Goal: Task Accomplishment & Management: Use online tool/utility

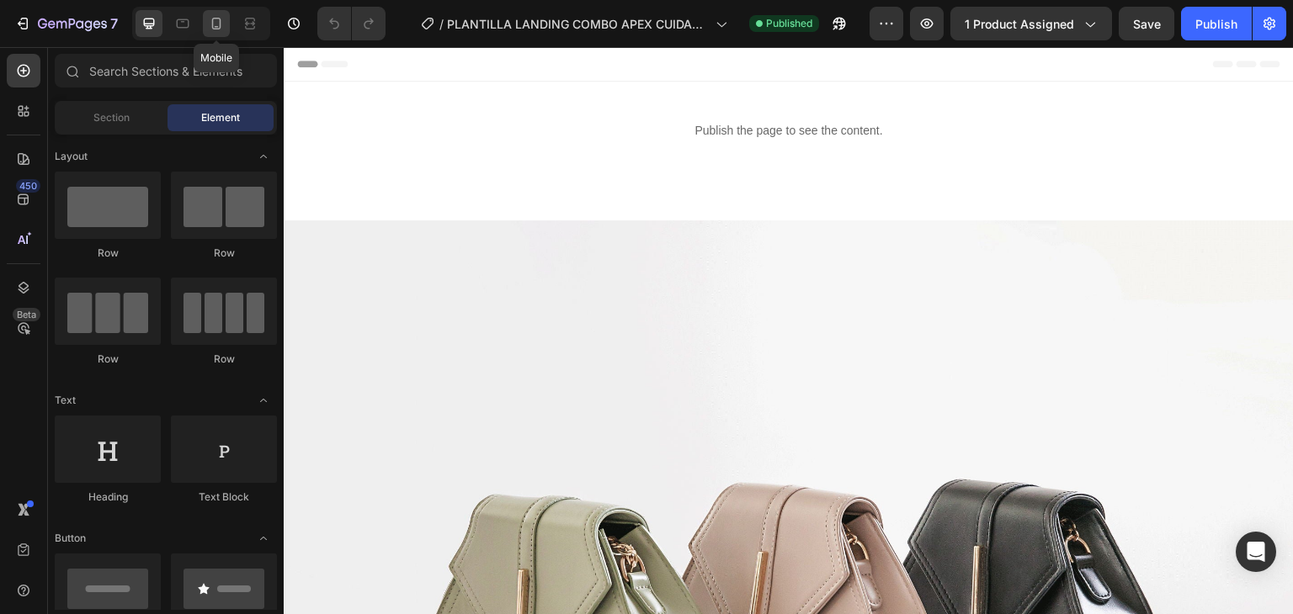
click at [216, 24] on icon at bounding box center [216, 23] width 17 height 17
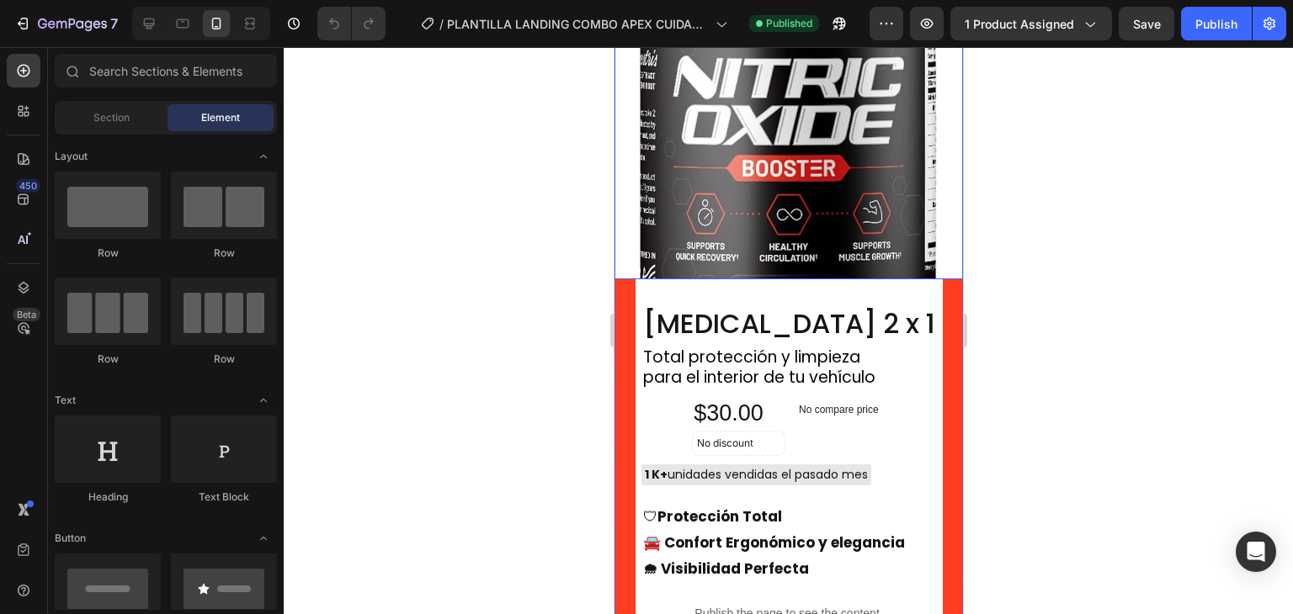
scroll to position [2980, 0]
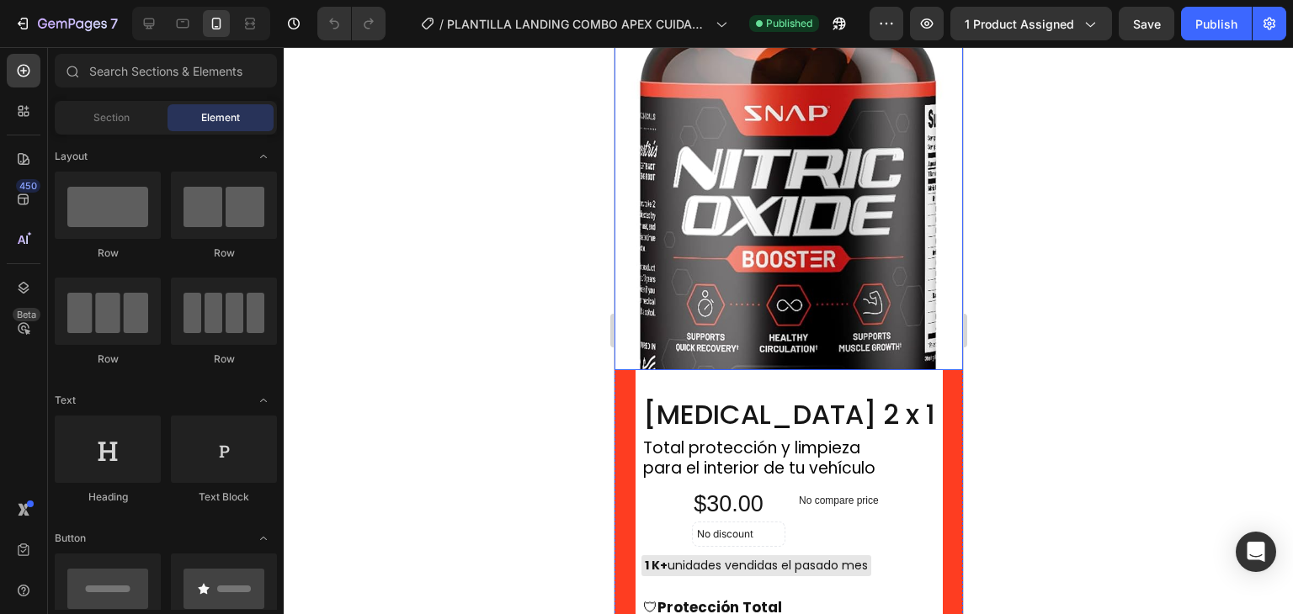
click at [853, 214] on img at bounding box center [788, 196] width 348 height 348
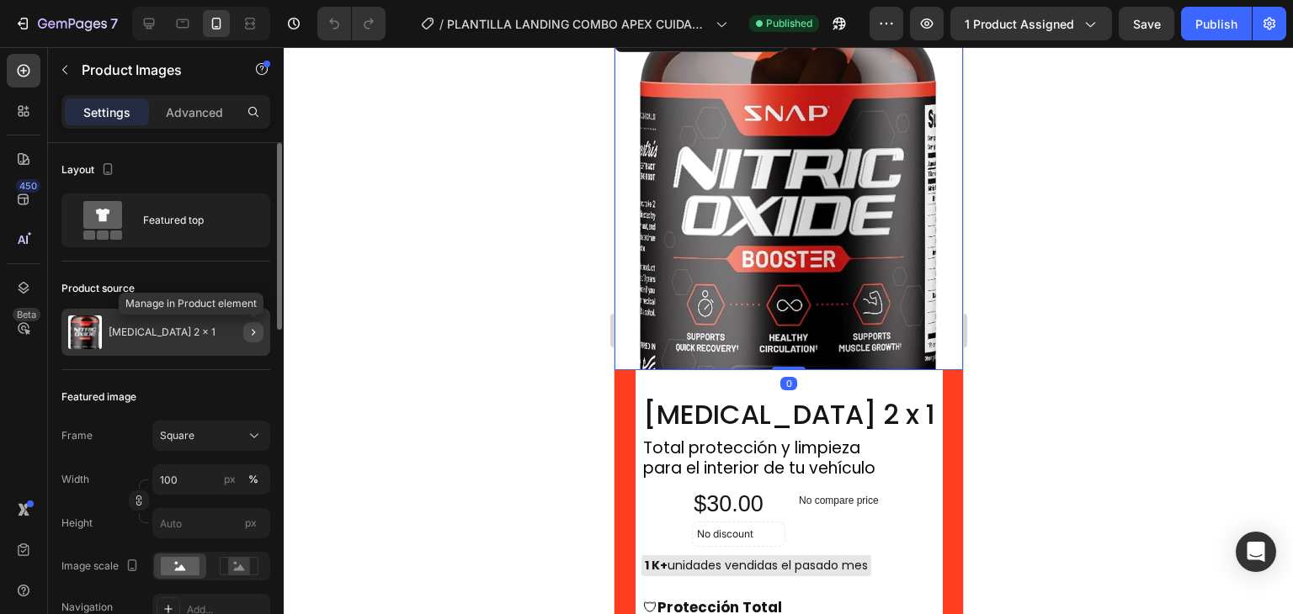
click at [258, 332] on icon "button" at bounding box center [253, 332] width 13 height 13
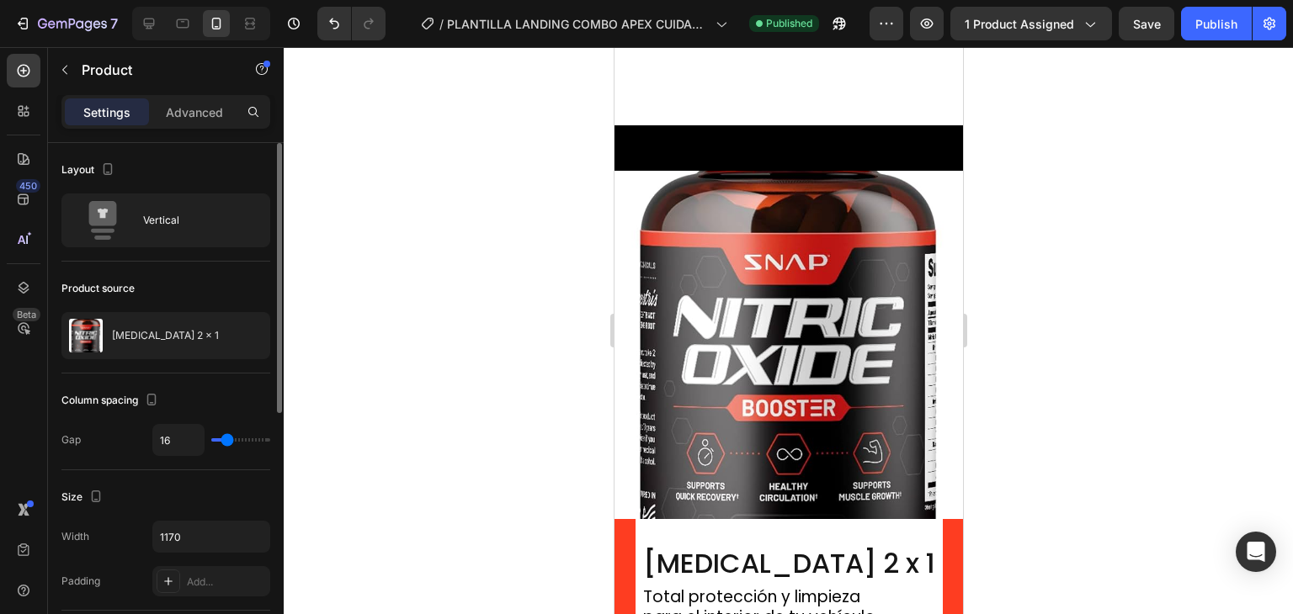
scroll to position [2980, 0]
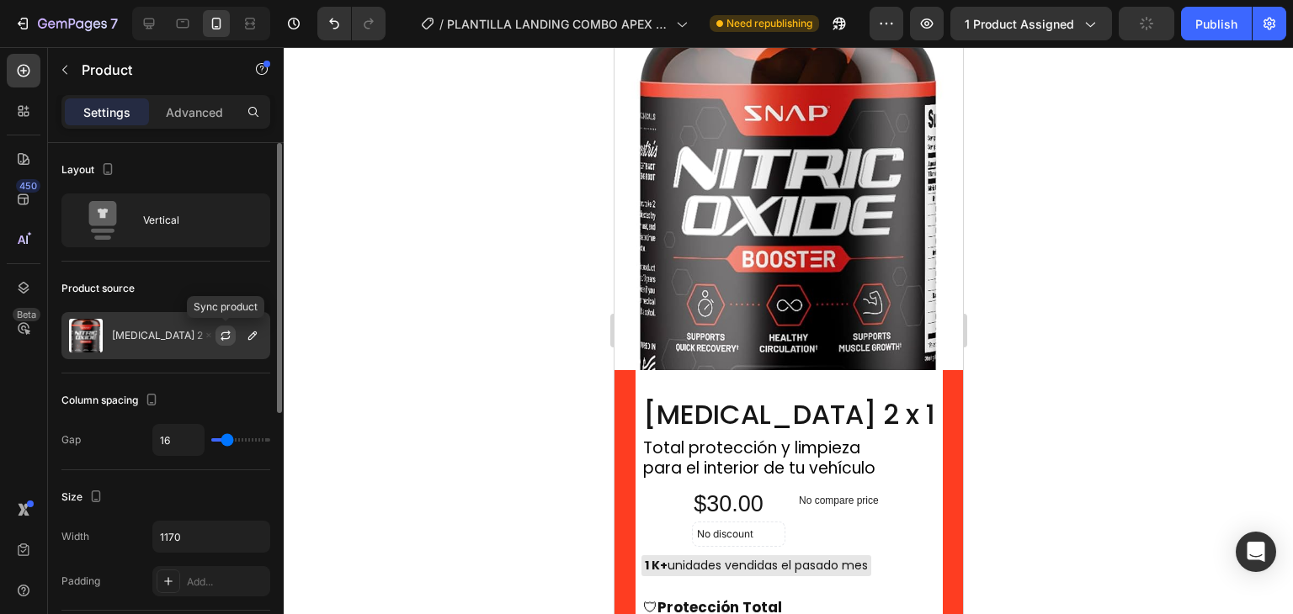
click at [222, 336] on icon "button" at bounding box center [225, 335] width 13 height 13
click at [253, 338] on icon "button" at bounding box center [252, 335] width 13 height 13
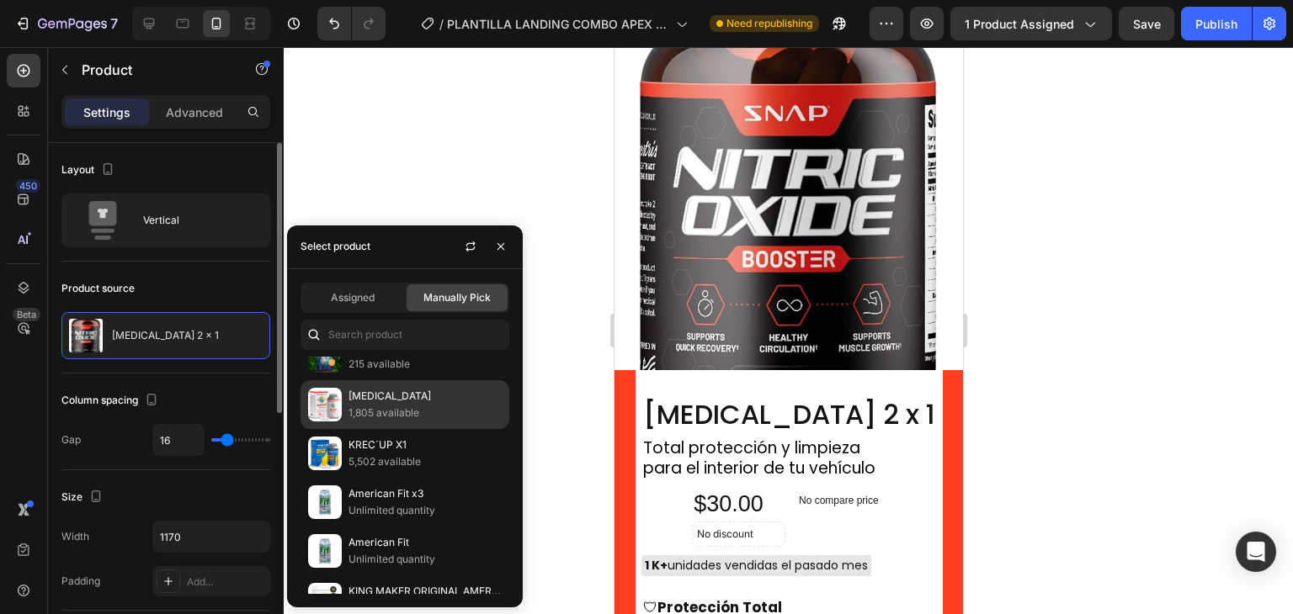
scroll to position [589, 0]
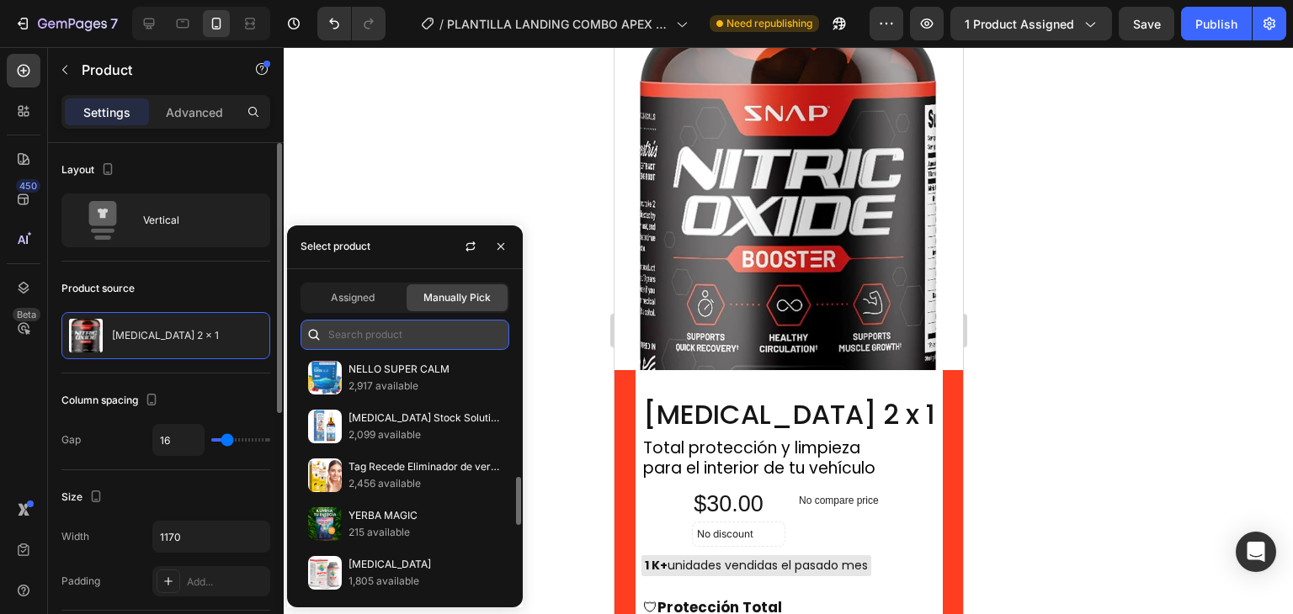
click at [376, 334] on input "text" at bounding box center [404, 335] width 209 height 30
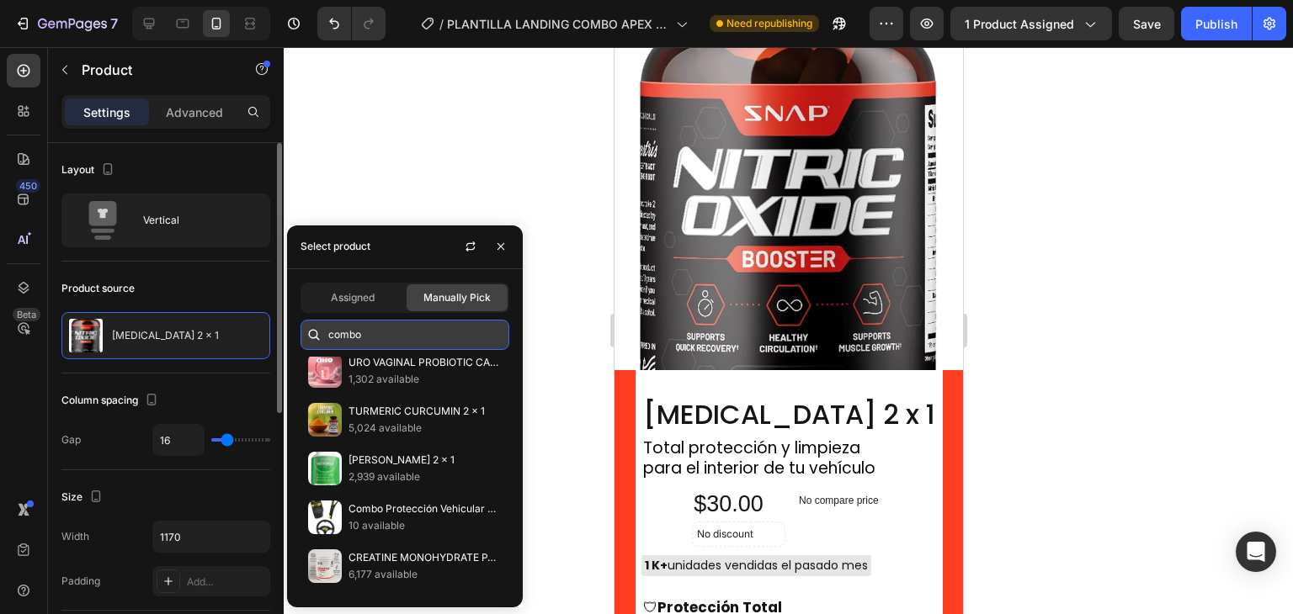
scroll to position [0, 0]
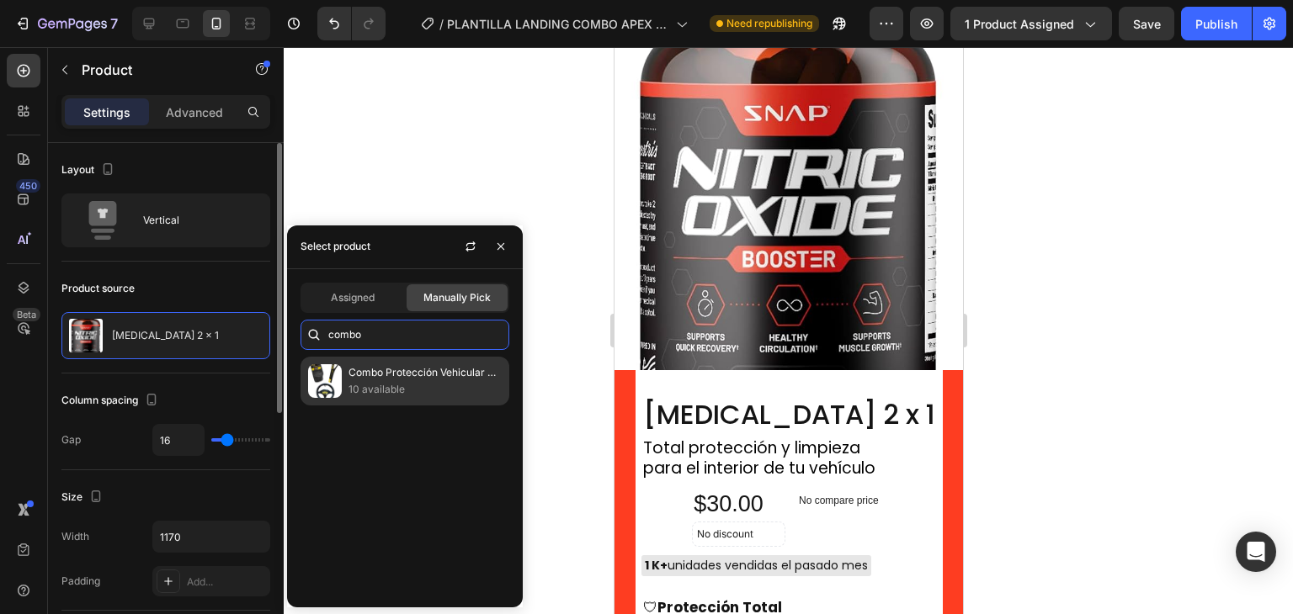
type input "combo"
click at [432, 378] on p "Combo Protección Vehicular Apex" at bounding box center [424, 372] width 153 height 17
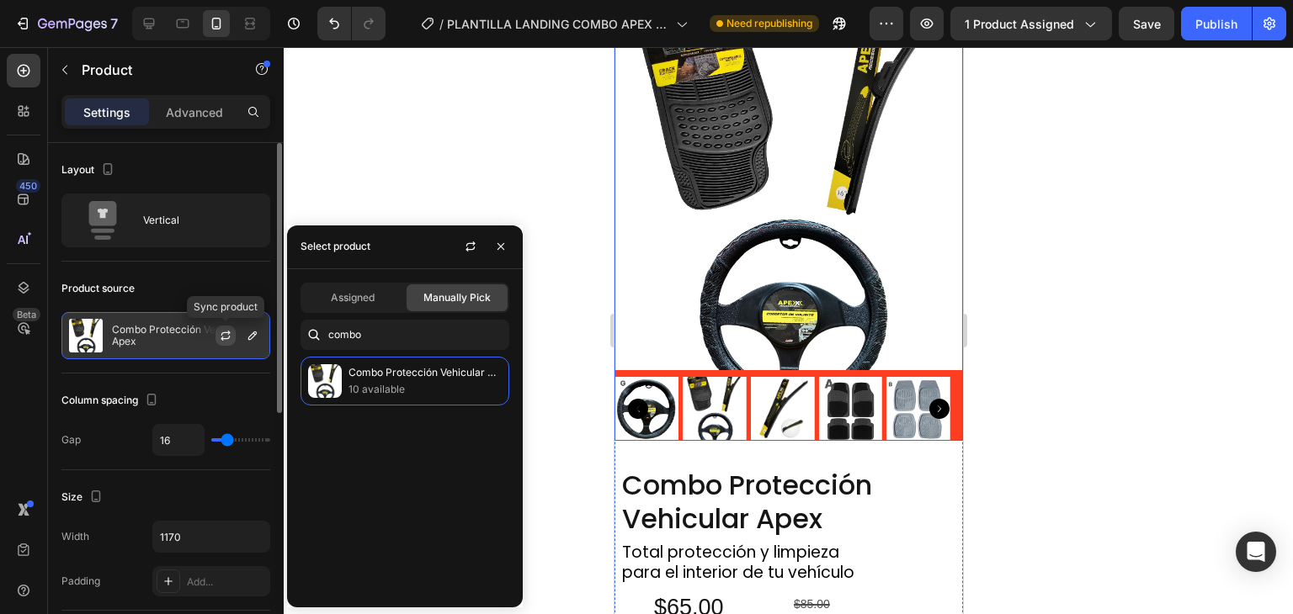
click at [224, 338] on icon "button" at bounding box center [225, 335] width 13 height 13
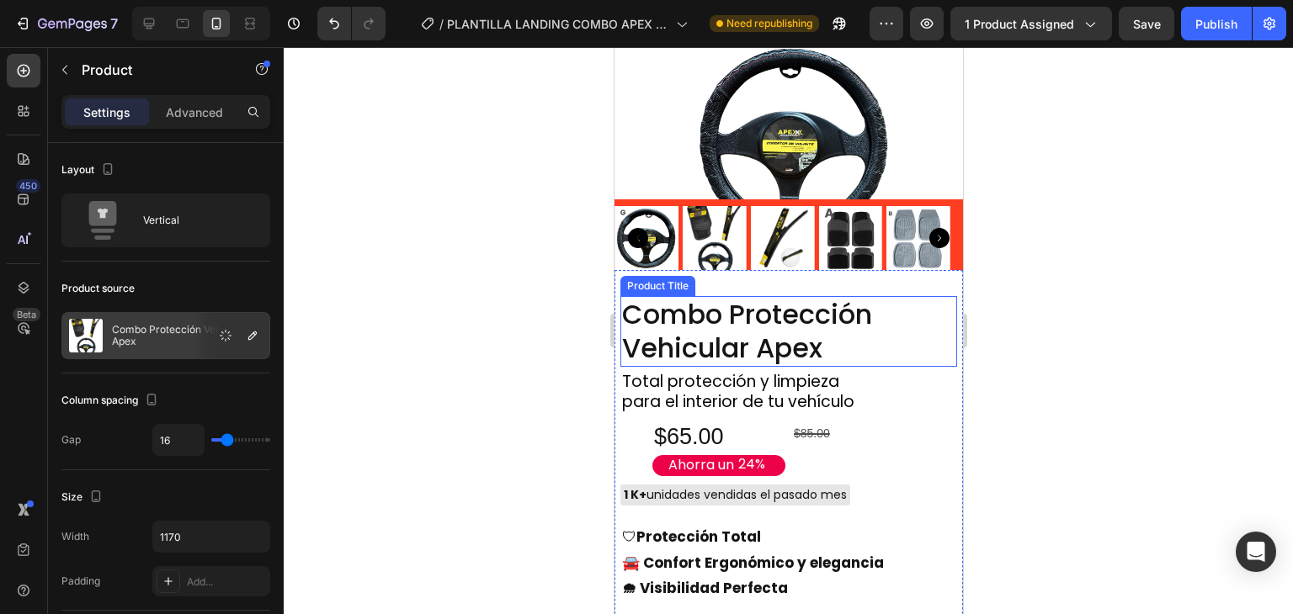
scroll to position [3081, 0]
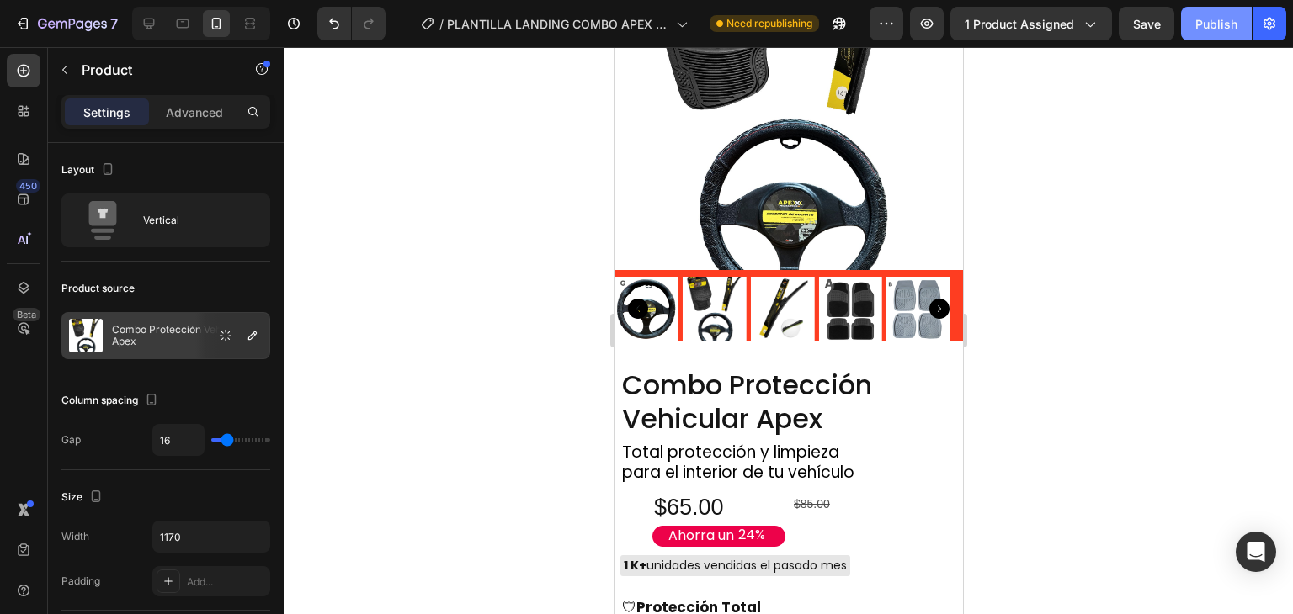
click at [1207, 24] on div "Publish" at bounding box center [1216, 24] width 42 height 18
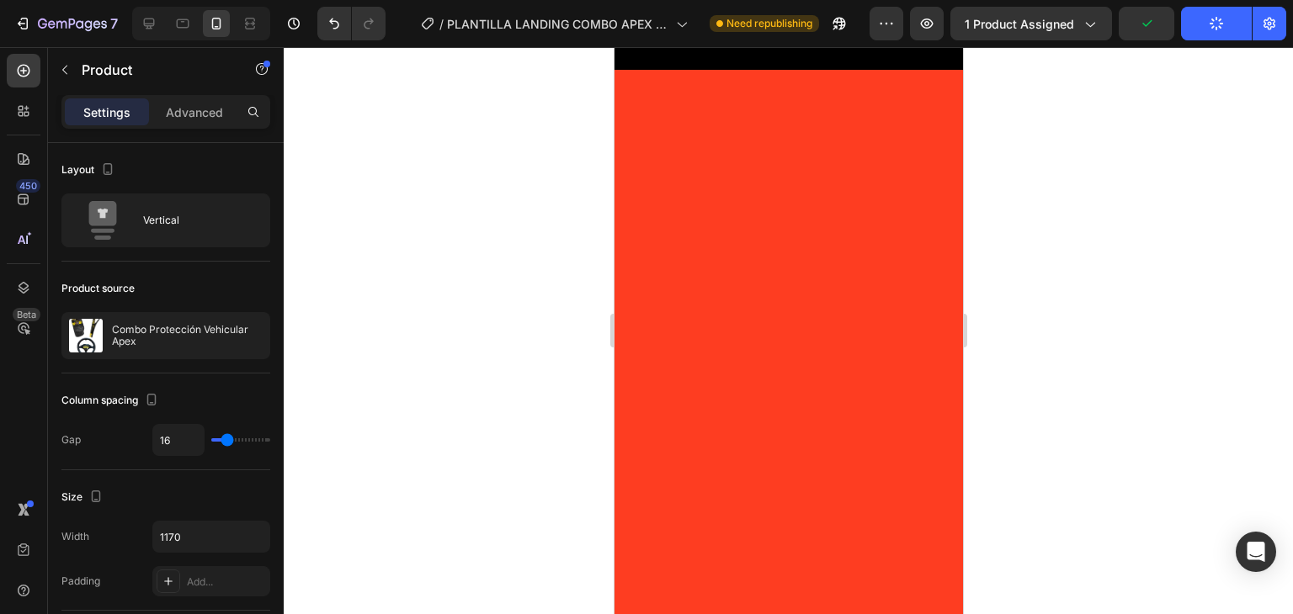
scroll to position [3517, 0]
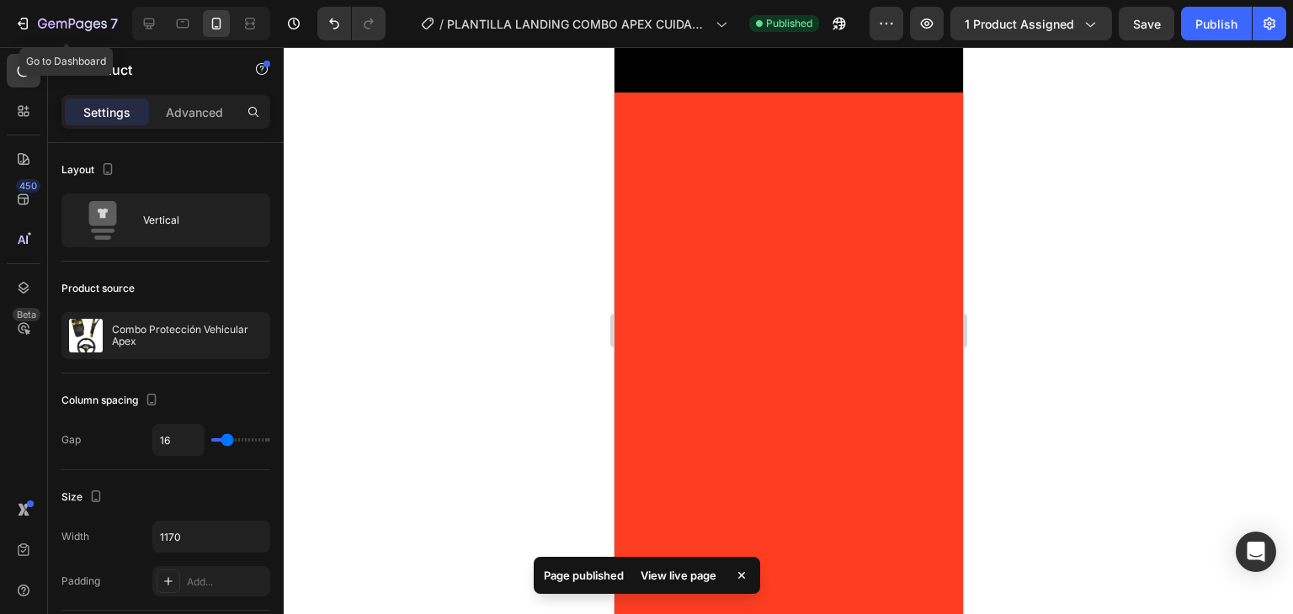
drag, startPoint x: 18, startPoint y: 28, endPoint x: 443, endPoint y: 153, distance: 443.2
click at [443, 153] on div at bounding box center [788, 330] width 1009 height 567
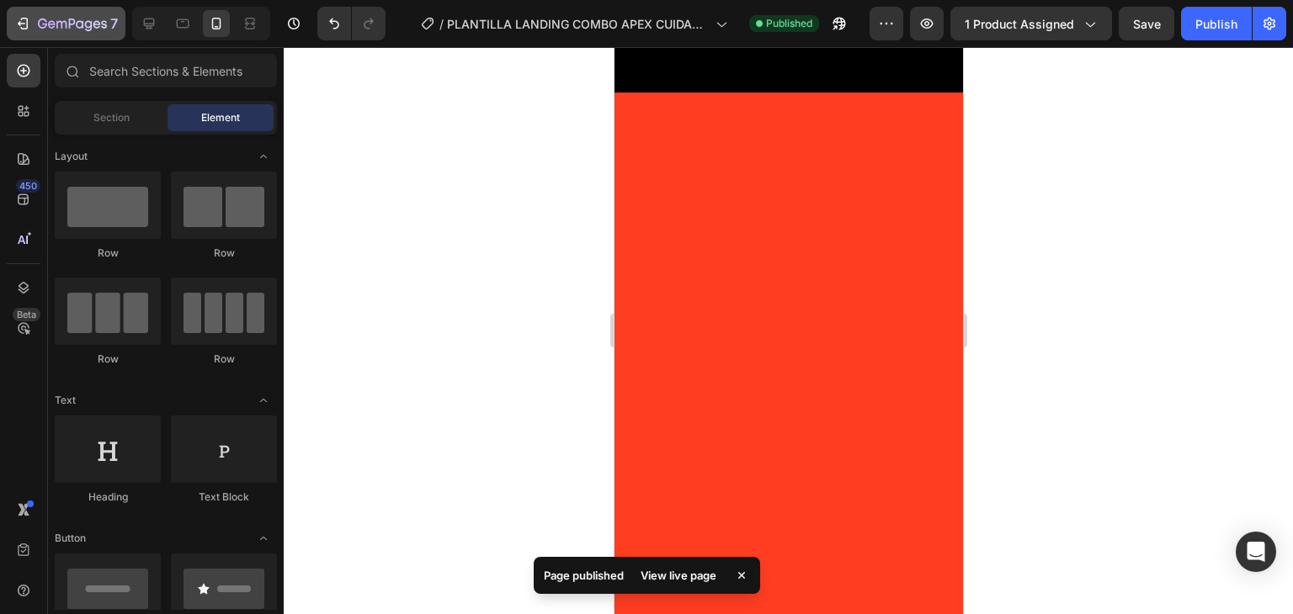
click at [44, 21] on icon "button" at bounding box center [72, 25] width 69 height 14
